Goal: Register for event/course

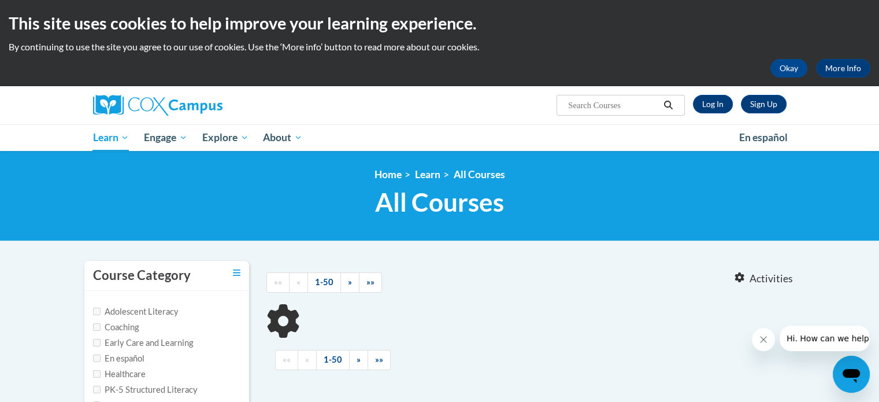
type input "reading comprehension"
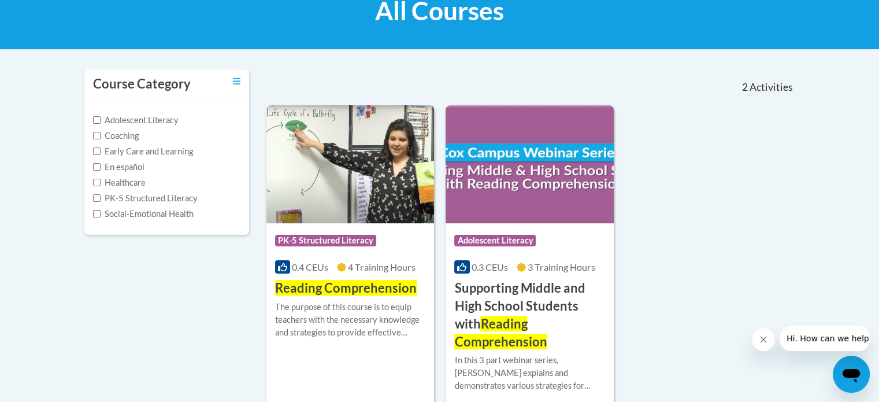
scroll to position [192, 0]
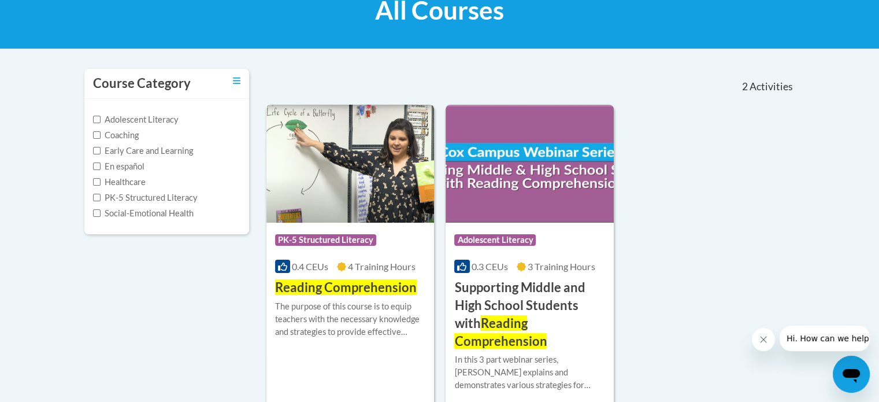
click at [384, 212] on img at bounding box center [350, 164] width 168 height 118
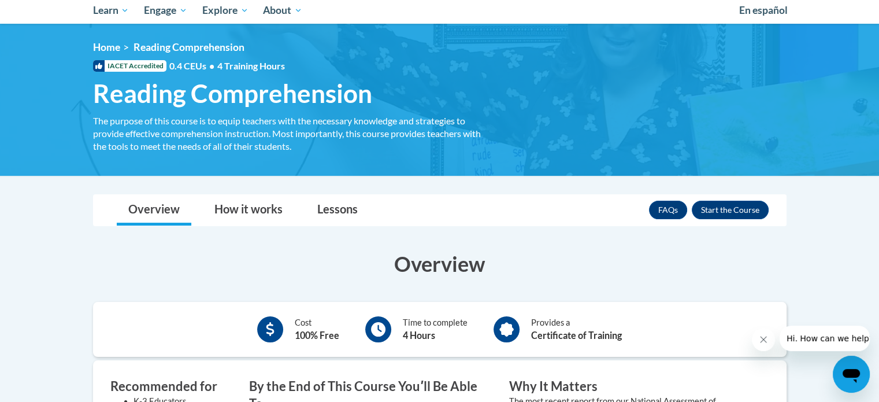
scroll to position [127, 0]
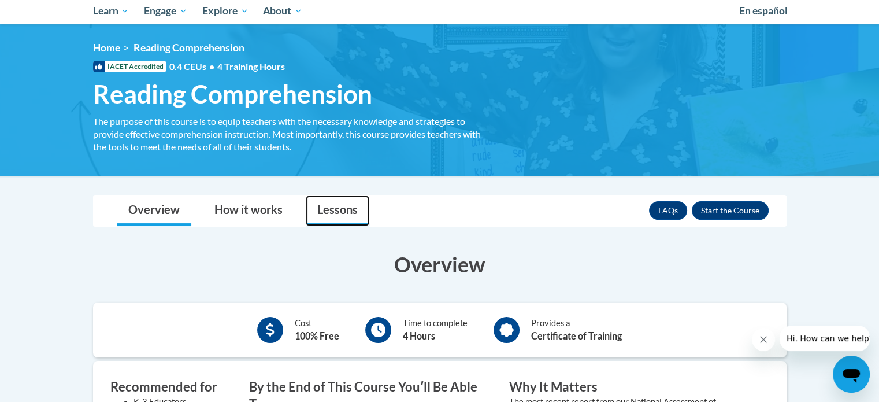
click at [344, 210] on link "Lessons" at bounding box center [338, 210] width 64 height 31
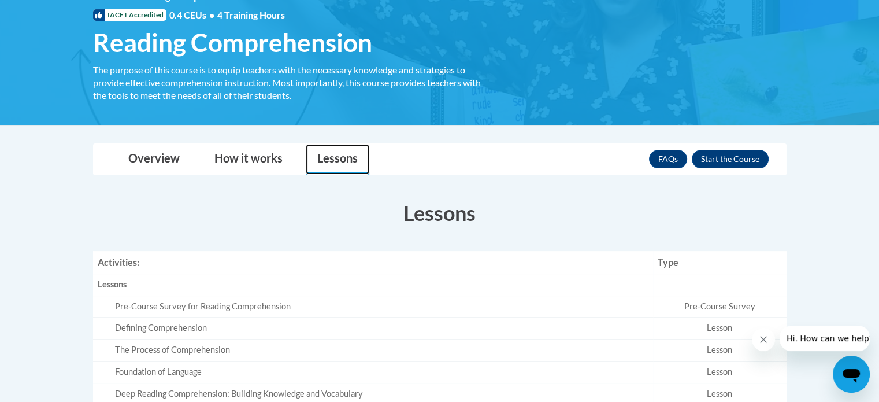
scroll to position [177, 0]
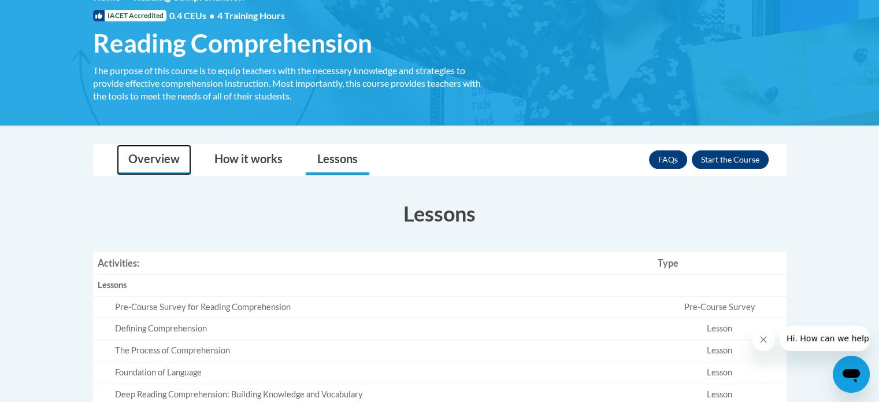
click at [171, 161] on link "Overview" at bounding box center [154, 159] width 75 height 31
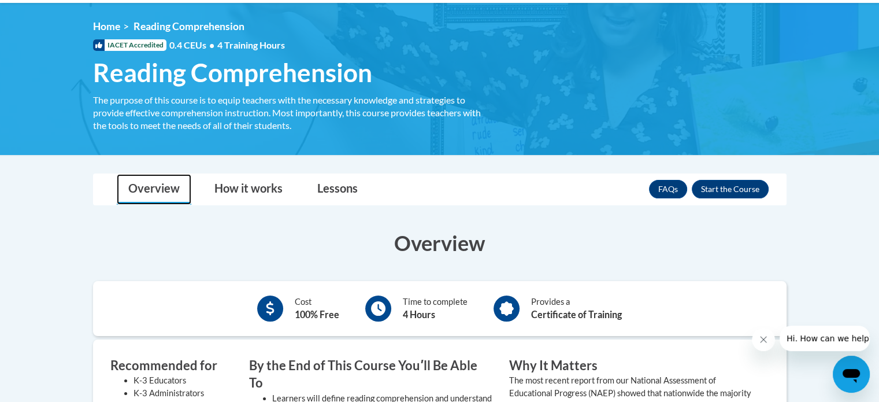
scroll to position [108, 0]
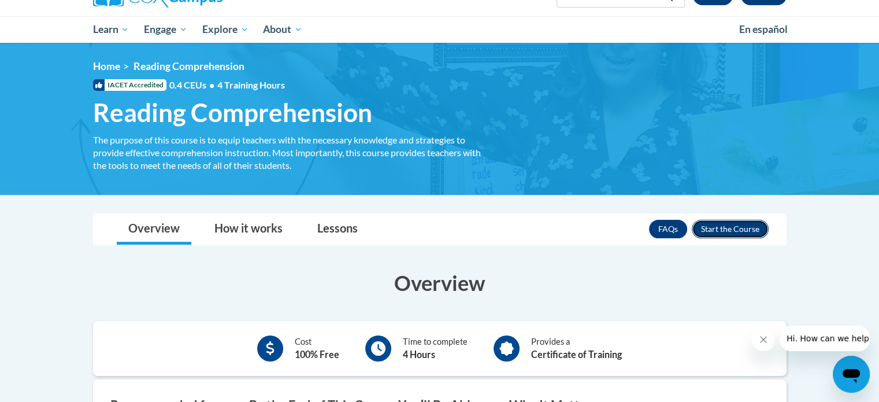
click at [709, 232] on button "Enroll" at bounding box center [730, 229] width 77 height 18
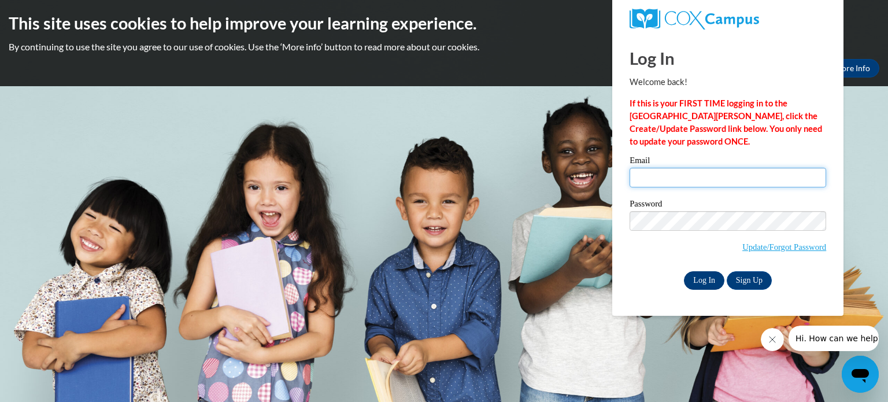
type input "vmccarth@kusd.edu"
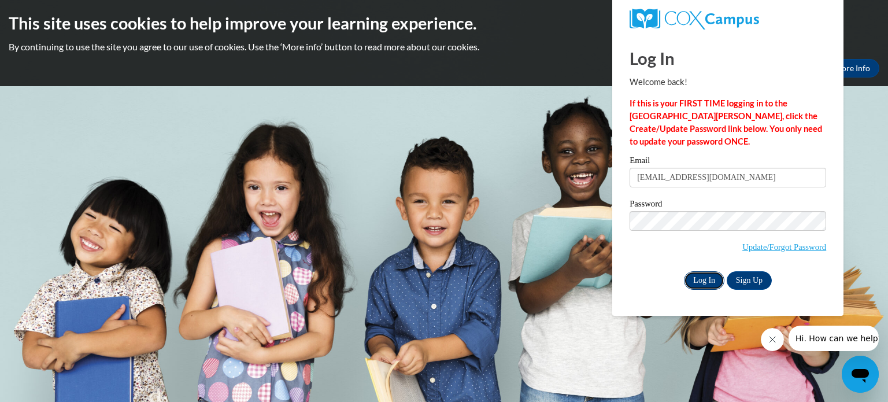
click at [692, 277] on input "Log In" at bounding box center [704, 280] width 40 height 18
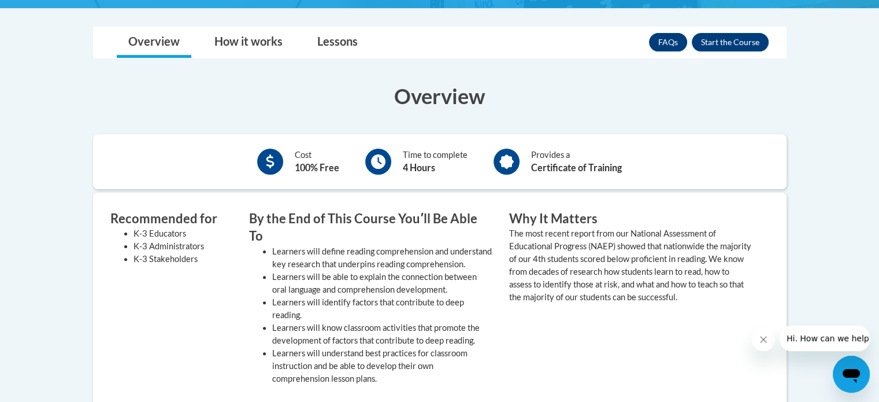
scroll to position [294, 0]
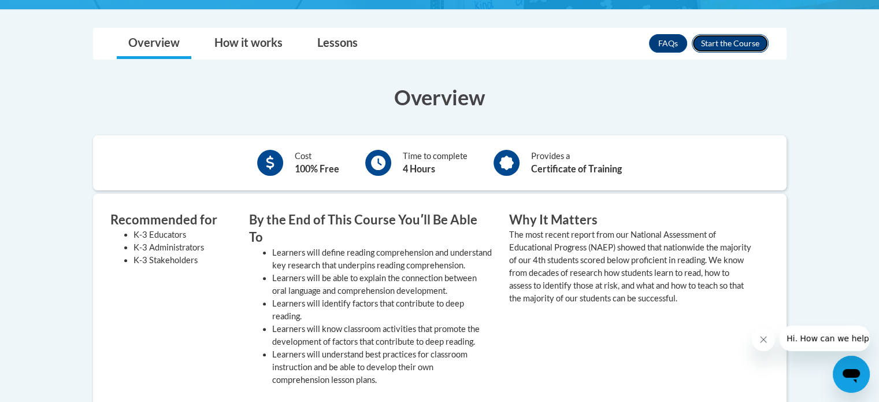
click at [737, 44] on button "Enroll" at bounding box center [730, 43] width 77 height 18
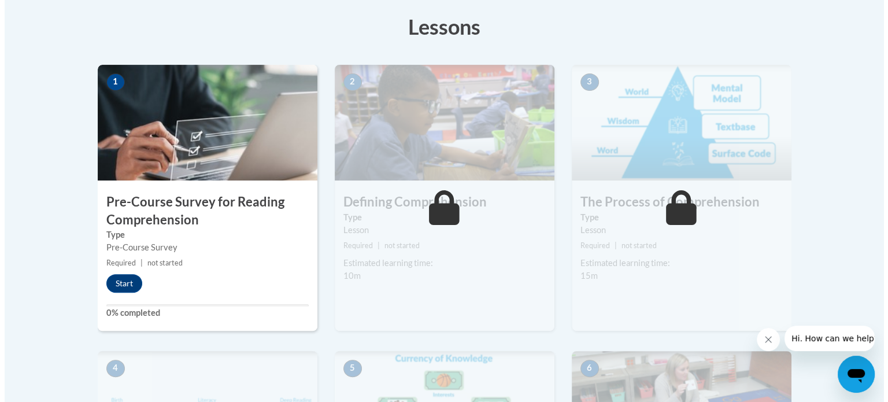
scroll to position [324, 0]
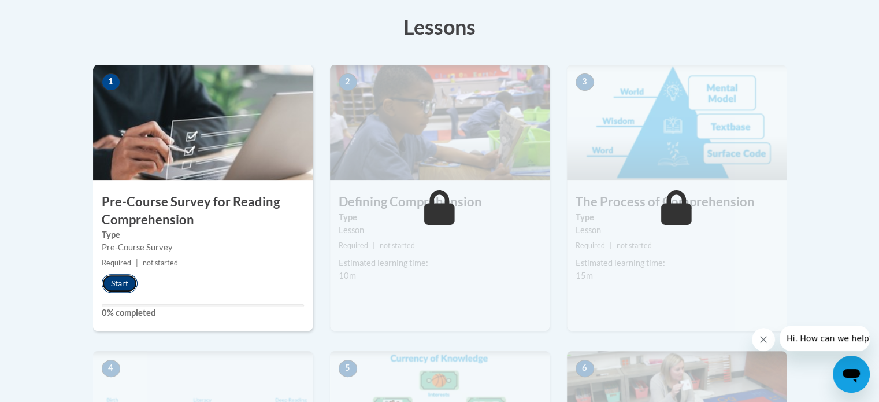
click at [118, 281] on button "Start" at bounding box center [120, 283] width 36 height 18
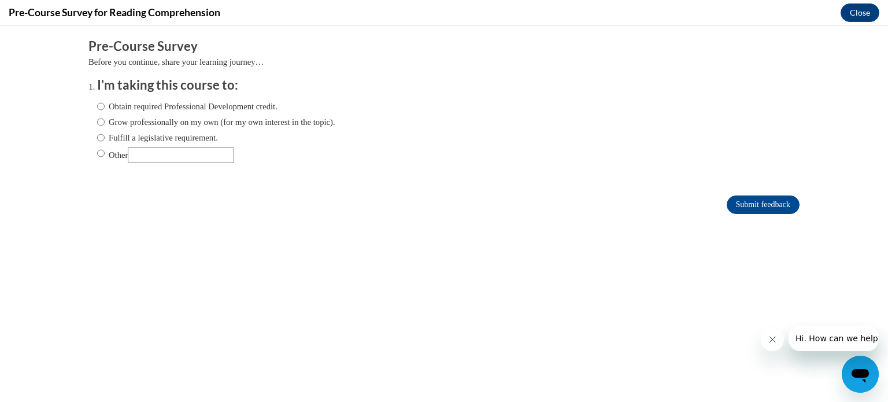
scroll to position [0, 0]
click at [131, 107] on label "Obtain required Professional Development credit." at bounding box center [187, 106] width 180 height 13
click at [105, 107] on input "Obtain required Professional Development credit." at bounding box center [101, 106] width 8 height 13
radio input "true"
click at [741, 205] on input "Submit feedback" at bounding box center [763, 204] width 73 height 18
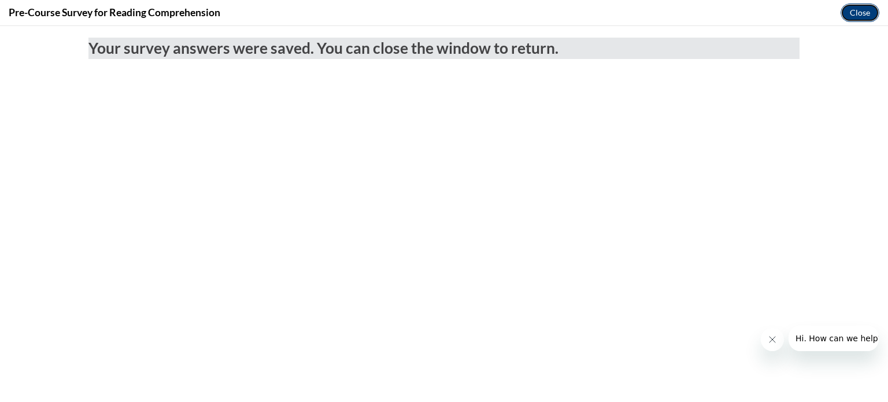
click at [860, 14] on button "Close" at bounding box center [859, 12] width 39 height 18
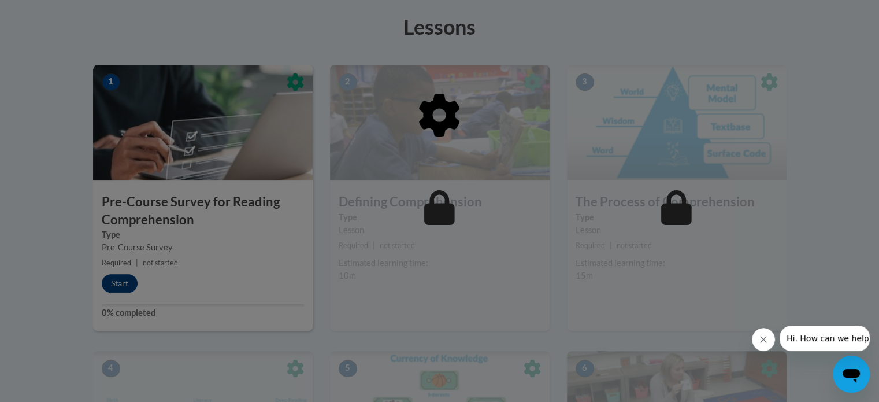
click at [761, 341] on icon "Close message from company" at bounding box center [763, 339] width 9 height 9
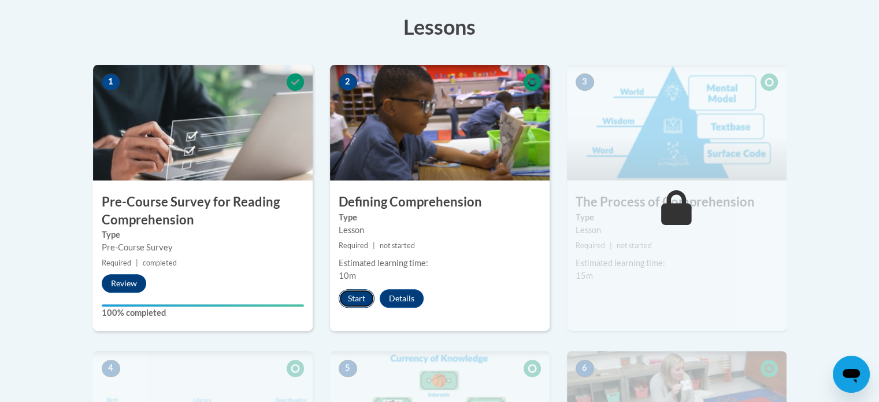
click at [351, 297] on button "Start" at bounding box center [357, 298] width 36 height 18
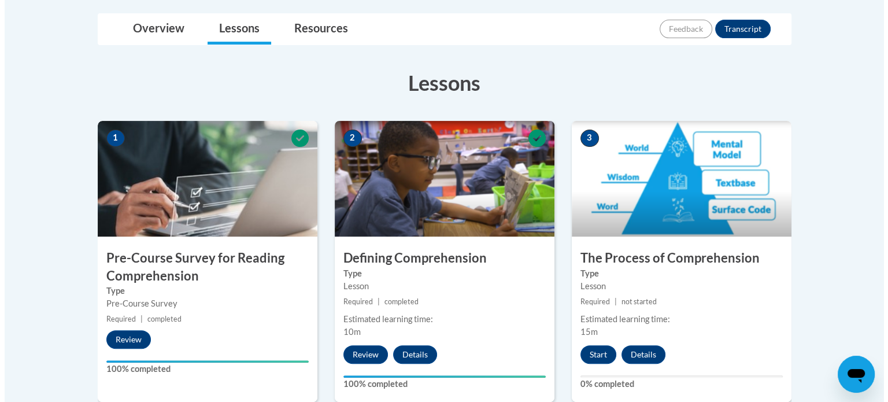
scroll to position [268, 0]
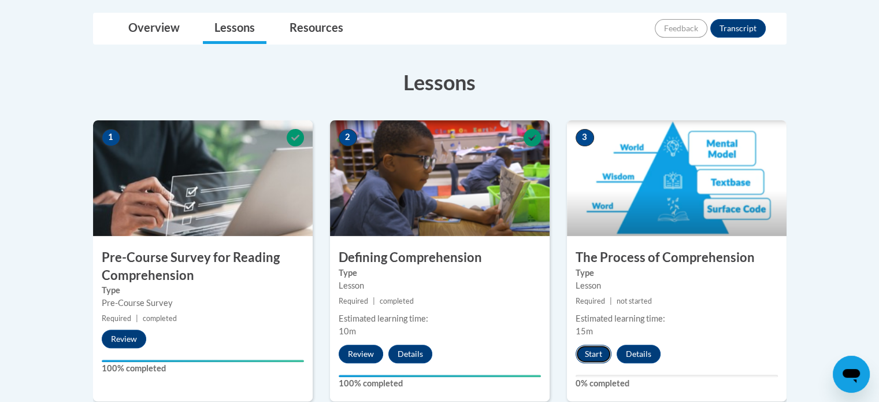
click at [591, 350] on button "Start" at bounding box center [594, 353] width 36 height 18
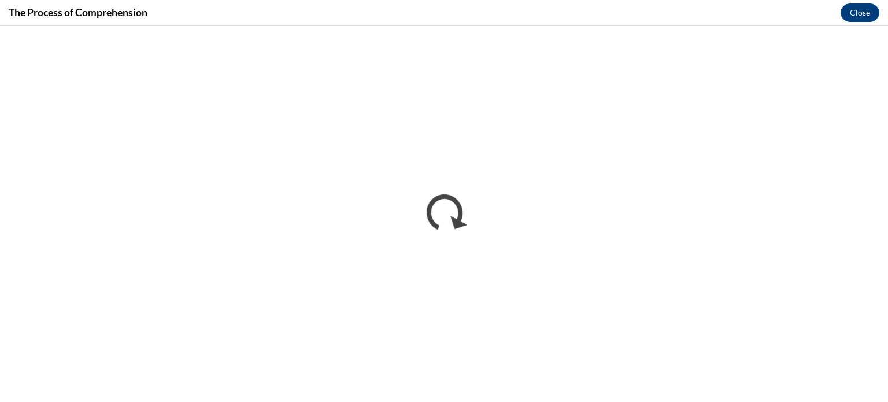
scroll to position [0, 0]
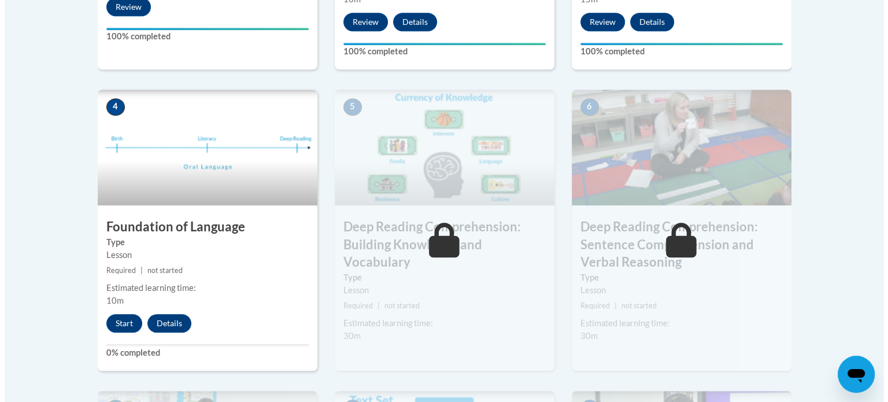
scroll to position [617, 0]
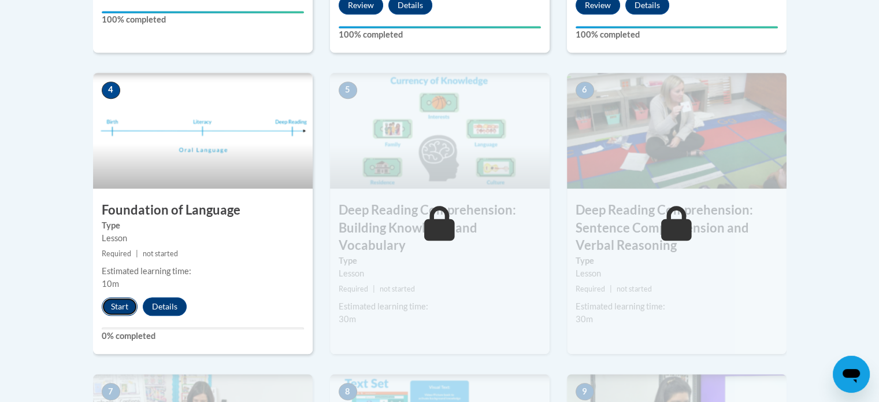
click at [108, 305] on button "Start" at bounding box center [120, 306] width 36 height 18
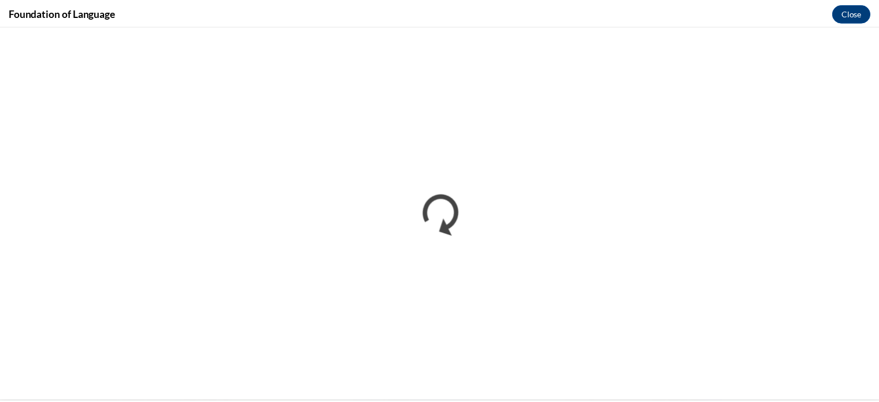
scroll to position [0, 0]
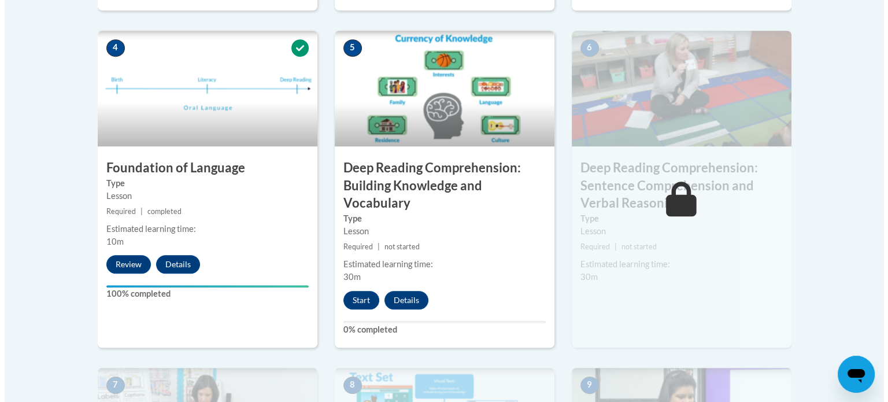
scroll to position [666, 0]
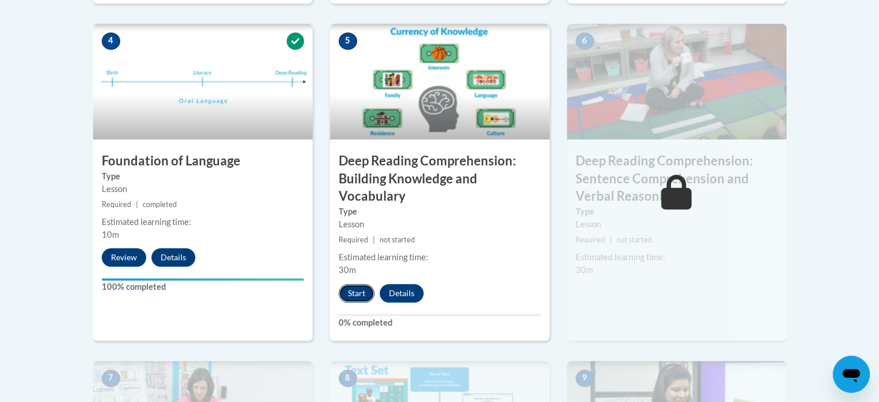
click at [368, 291] on button "Start" at bounding box center [357, 293] width 36 height 18
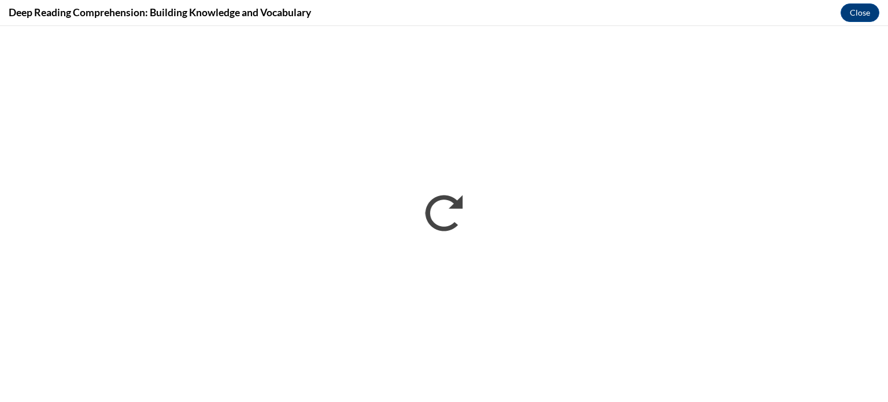
scroll to position [0, 0]
